Goal: Transaction & Acquisition: Download file/media

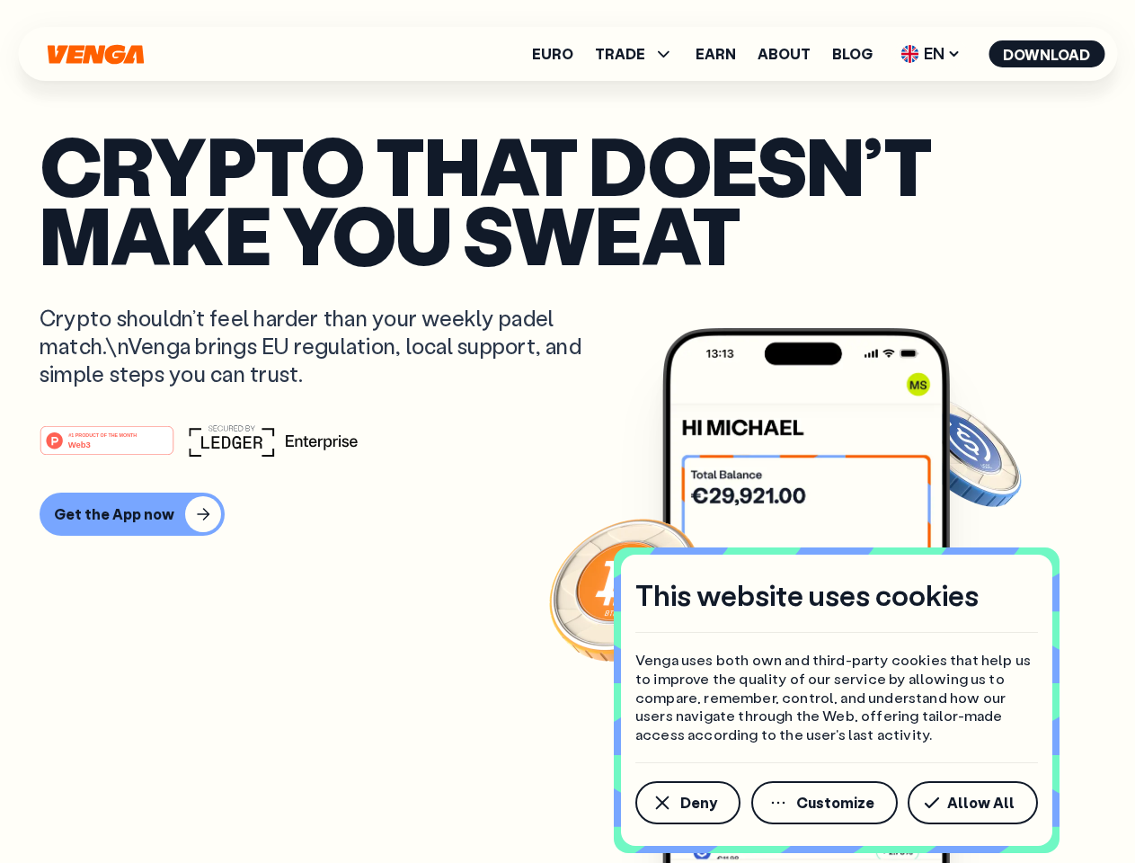
click at [567, 431] on div "#1 PRODUCT OF THE MONTH Web3" at bounding box center [568, 440] width 1056 height 32
click at [687, 802] on span "Deny" at bounding box center [698, 802] width 37 height 14
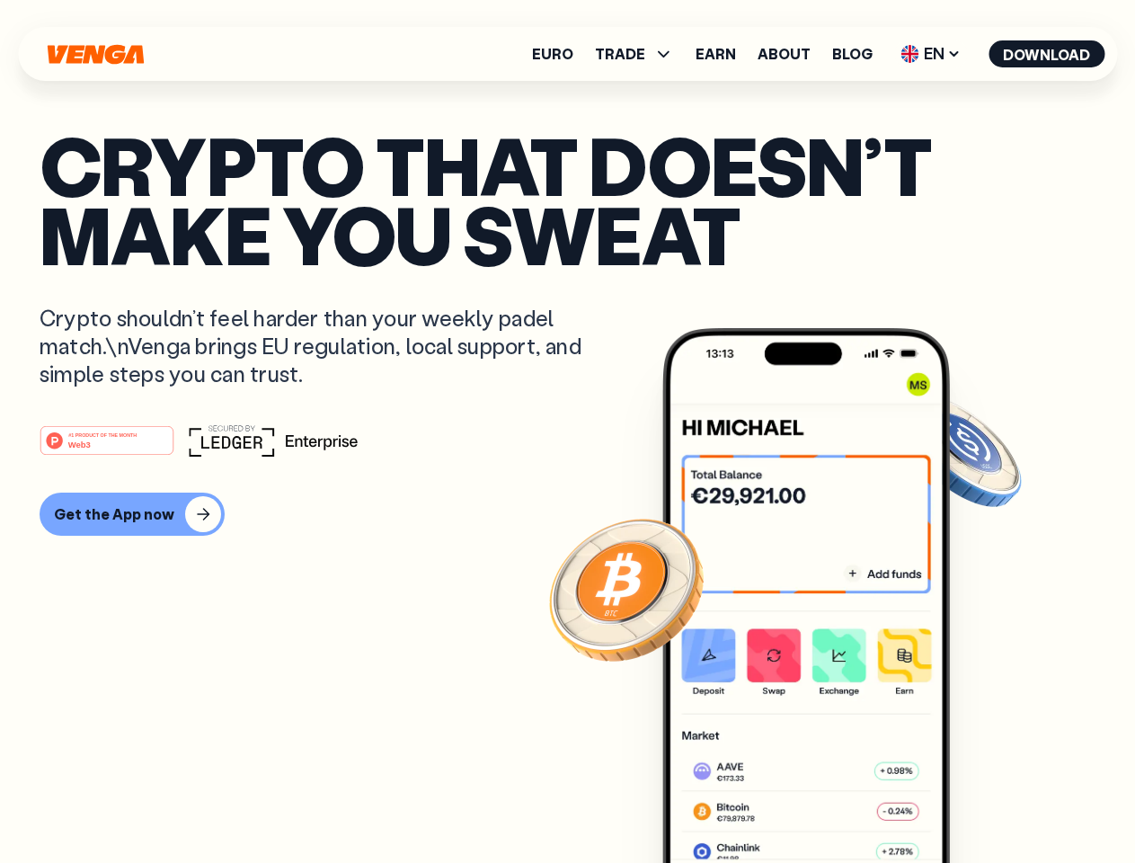
click at [826, 802] on img at bounding box center [806, 629] width 288 height 602
click at [976, 802] on article "Crypto that doesn’t make you sweat Crypto shouldn’t feel harder than your weekl…" at bounding box center [568, 467] width 1056 height 674
click at [640, 54] on span "TRADE" at bounding box center [620, 54] width 50 height 14
click at [931, 54] on span "EN" at bounding box center [930, 54] width 73 height 29
click at [1047, 54] on button "Download" at bounding box center [1046, 53] width 116 height 27
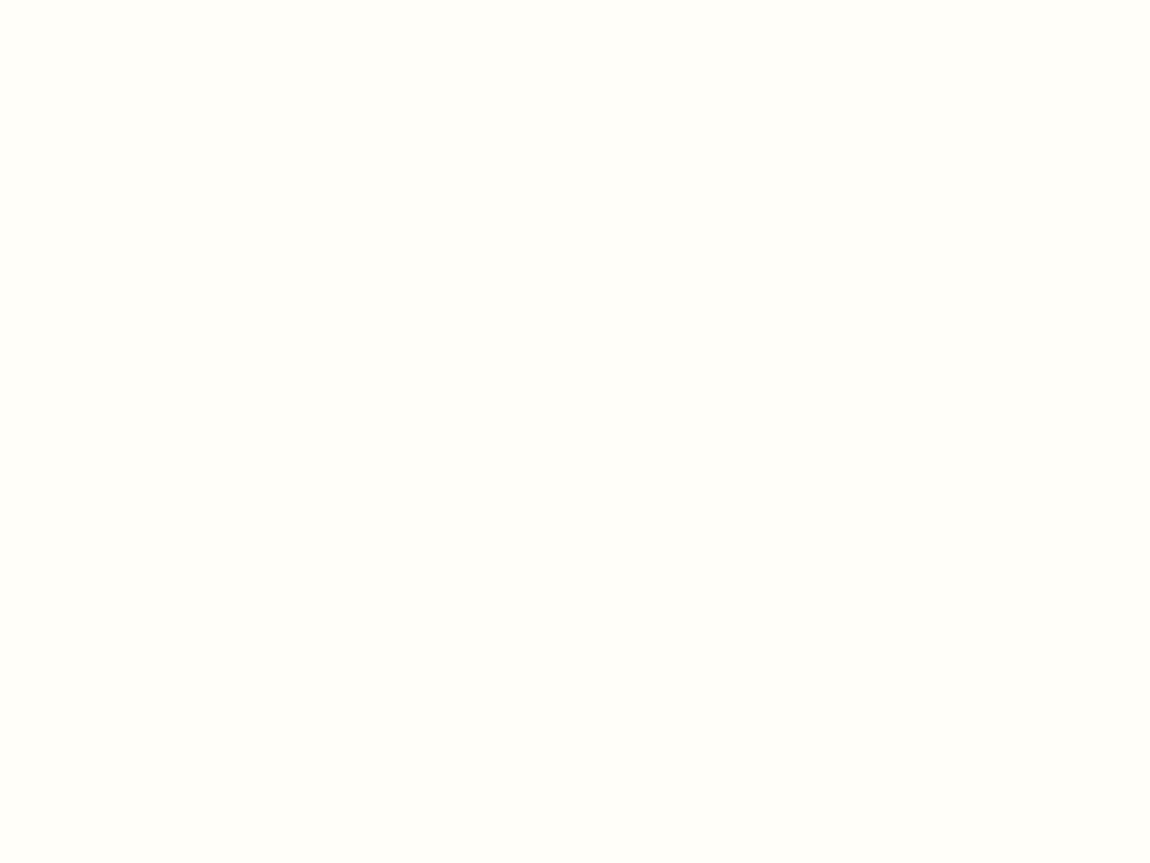
click at [129, 0] on html "This website uses cookies Venga uses both own and third-party cookies that help…" at bounding box center [575, 0] width 1150 height 0
click at [110, 0] on html "This website uses cookies Venga uses both own and third-party cookies that help…" at bounding box center [575, 0] width 1150 height 0
